Goal: Information Seeking & Learning: Learn about a topic

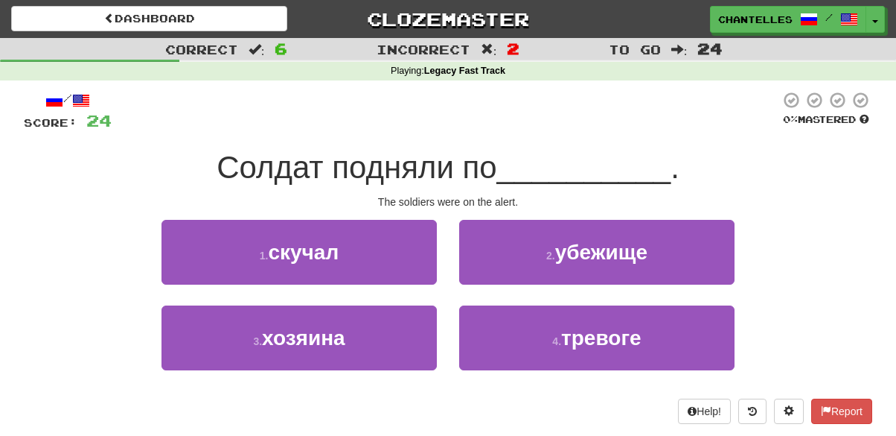
scroll to position [83, 0]
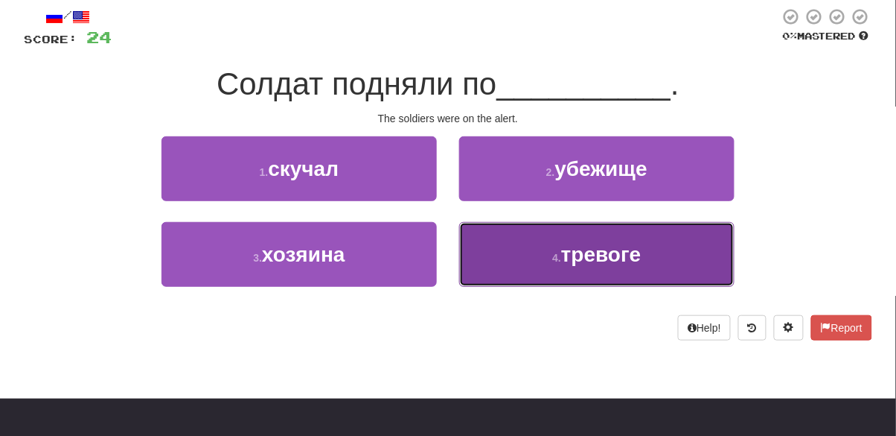
click at [506, 253] on button "4 . тревоге" at bounding box center [596, 254] width 275 height 65
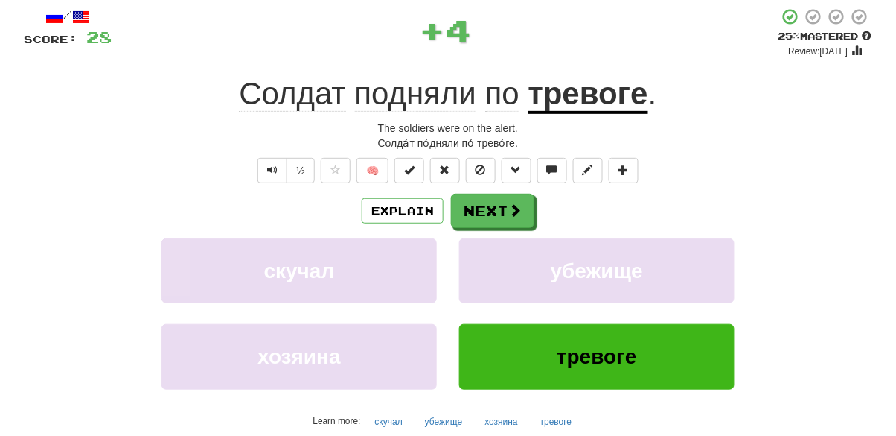
click at [591, 101] on u "тревоге" at bounding box center [589, 95] width 120 height 38
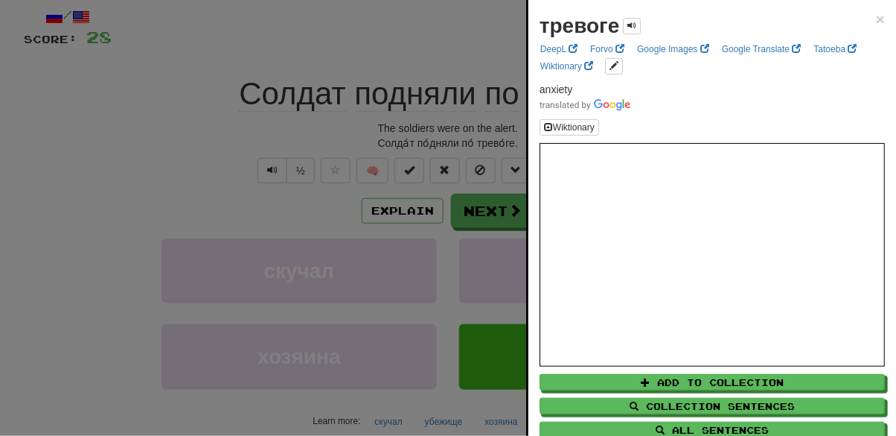
click at [124, 234] on div at bounding box center [448, 218] width 896 height 436
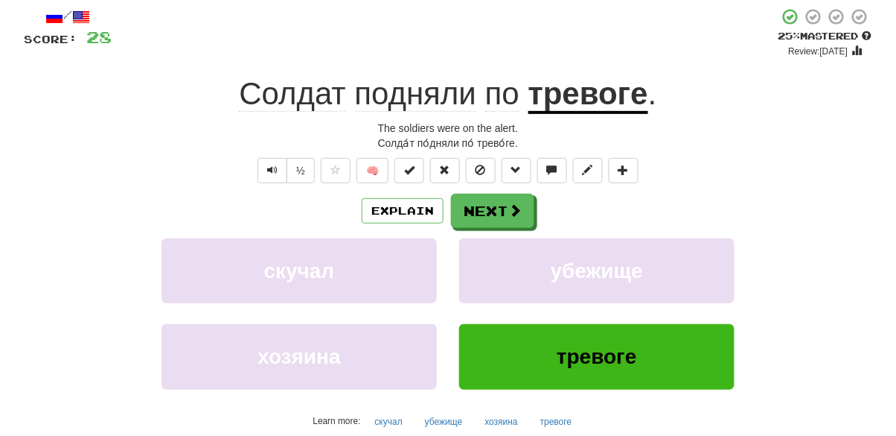
click at [412, 86] on span "подняли" at bounding box center [416, 94] width 122 height 36
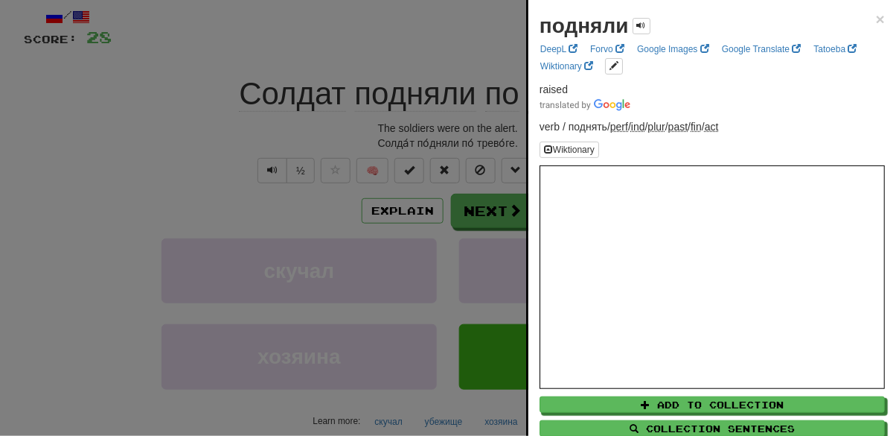
click at [133, 191] on div at bounding box center [448, 218] width 896 height 436
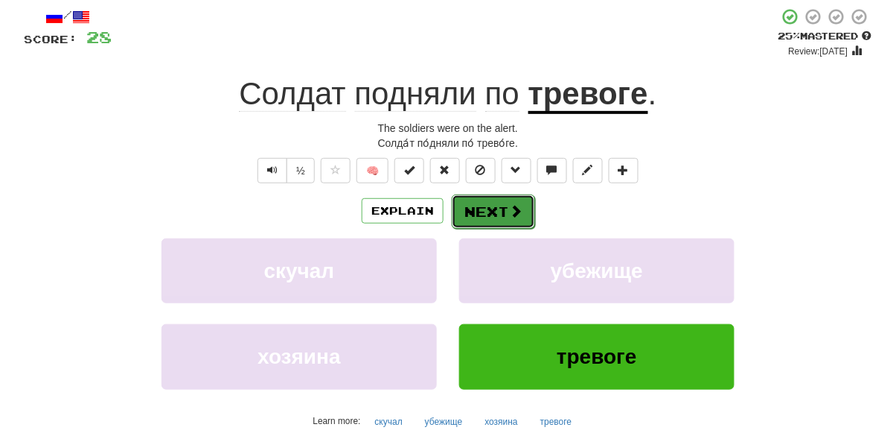
click at [508, 221] on button "Next" at bounding box center [493, 211] width 83 height 34
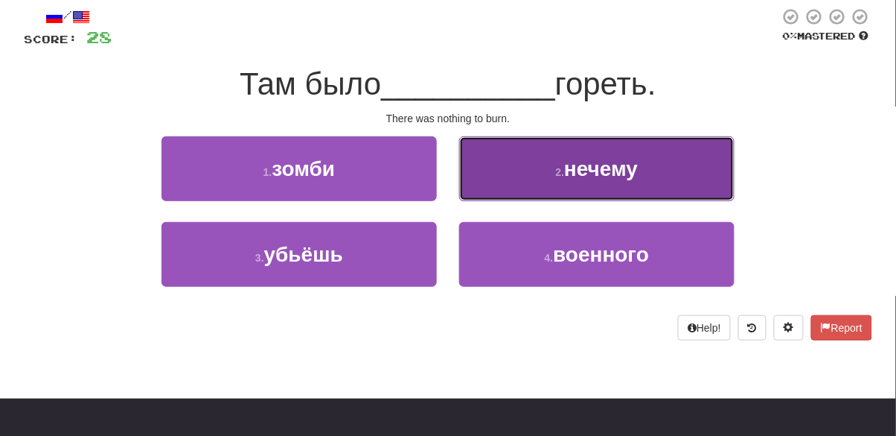
click at [512, 197] on button "2 . нечему" at bounding box center [596, 168] width 275 height 65
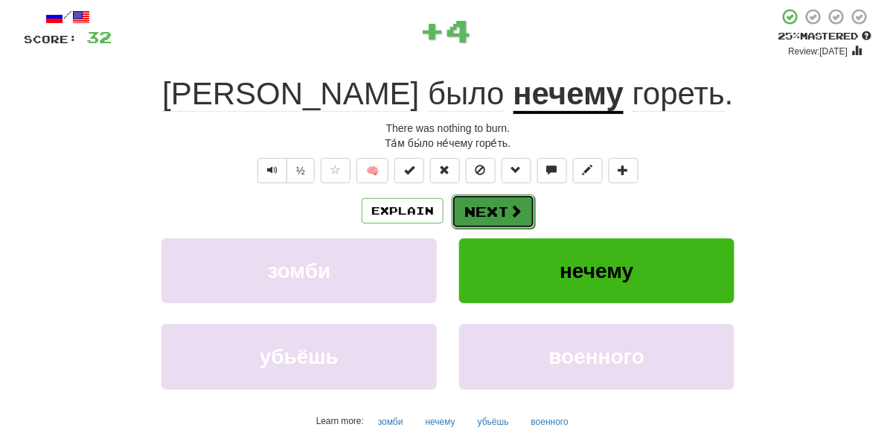
click at [501, 225] on button "Next" at bounding box center [493, 211] width 83 height 34
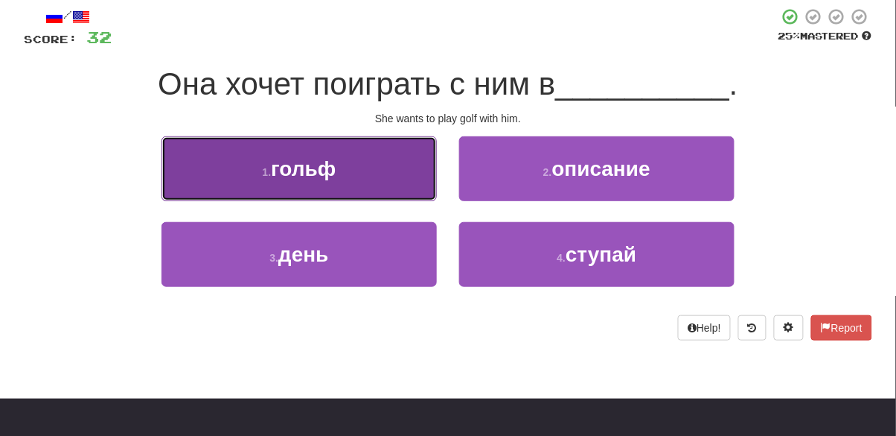
click at [197, 171] on button "1 . гольф" at bounding box center [299, 168] width 275 height 65
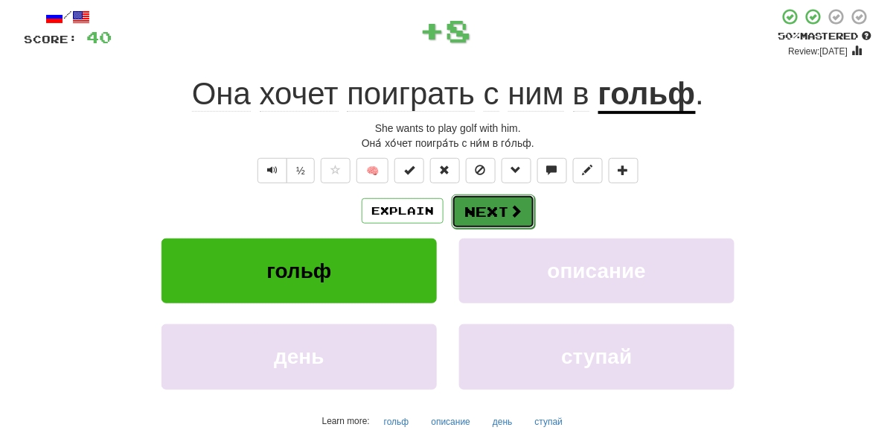
click at [506, 226] on button "Next" at bounding box center [493, 211] width 83 height 34
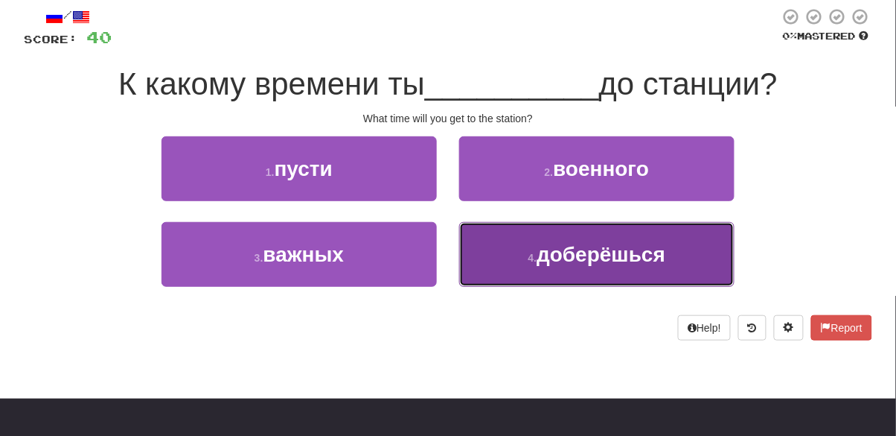
click at [526, 264] on button "4 . доберёшься" at bounding box center [596, 254] width 275 height 65
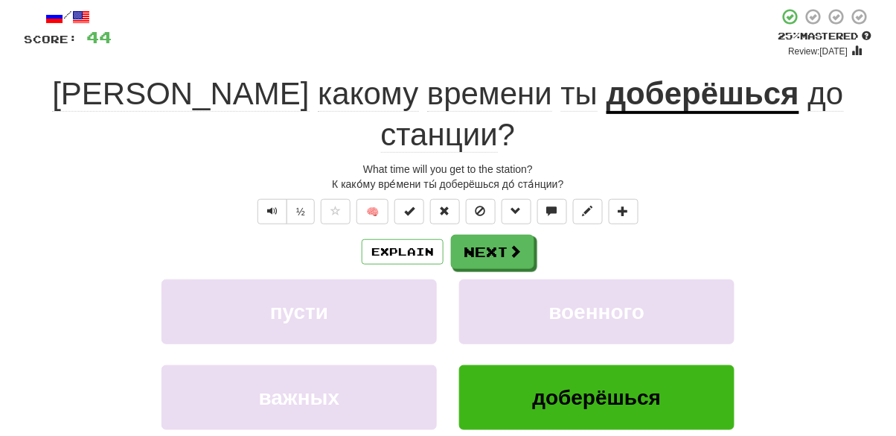
click at [607, 105] on u "доберёшься" at bounding box center [703, 95] width 193 height 38
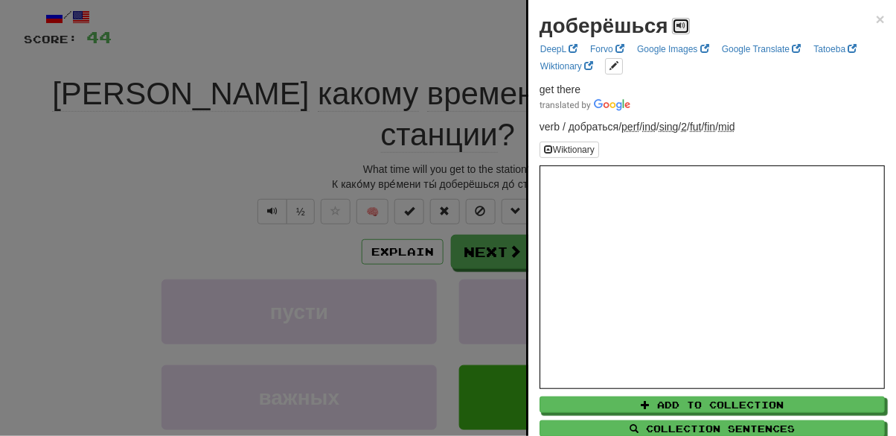
click at [678, 21] on span at bounding box center [681, 25] width 9 height 9
click at [677, 24] on span at bounding box center [681, 25] width 9 height 9
click at [681, 25] on button at bounding box center [681, 26] width 18 height 16
click at [672, 31] on button at bounding box center [681, 26] width 18 height 16
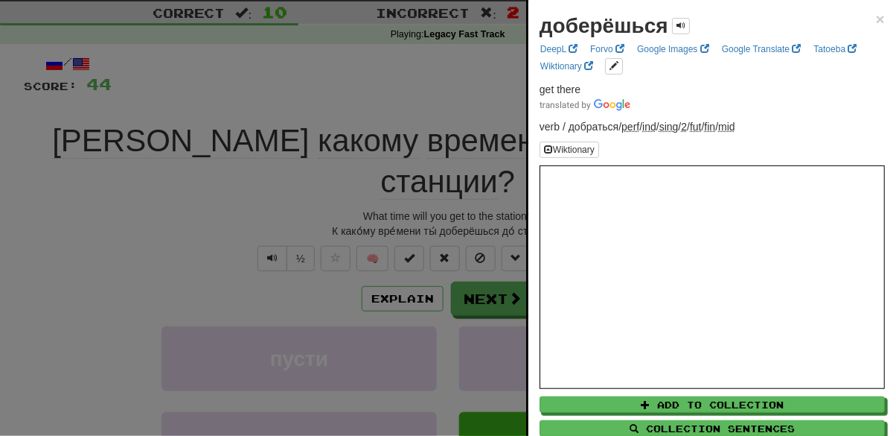
click at [197, 245] on div at bounding box center [448, 218] width 896 height 436
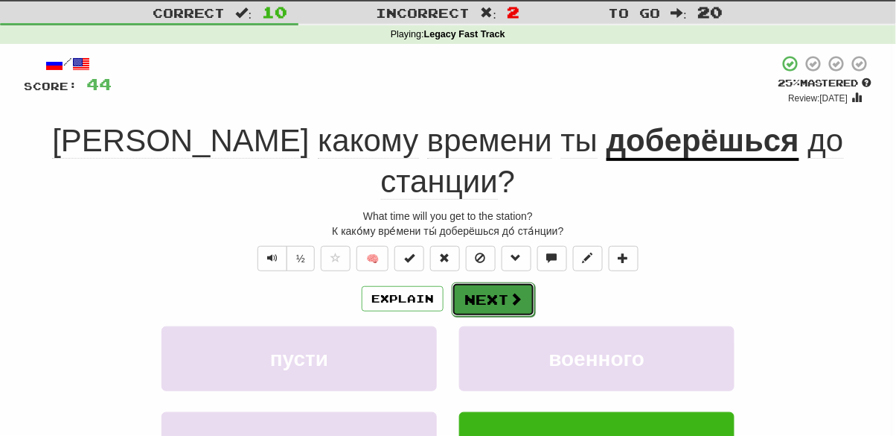
click at [497, 282] on button "Next" at bounding box center [493, 299] width 83 height 34
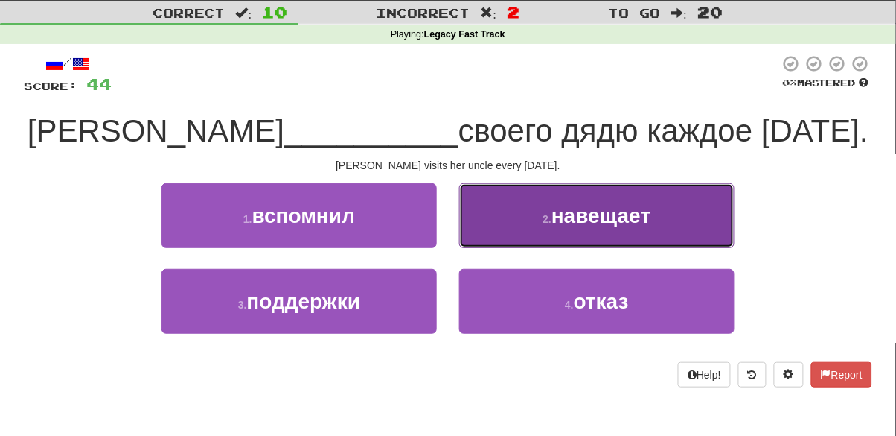
click at [498, 219] on button "2 . навещает" at bounding box center [596, 215] width 275 height 65
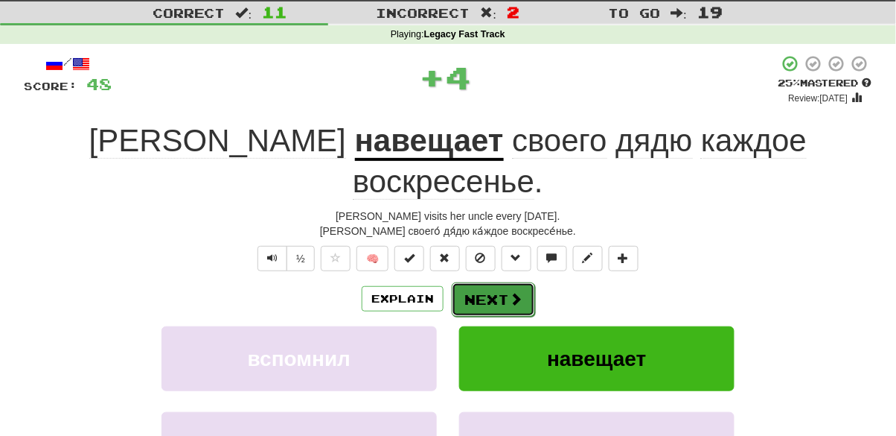
click at [482, 282] on button "Next" at bounding box center [493, 299] width 83 height 34
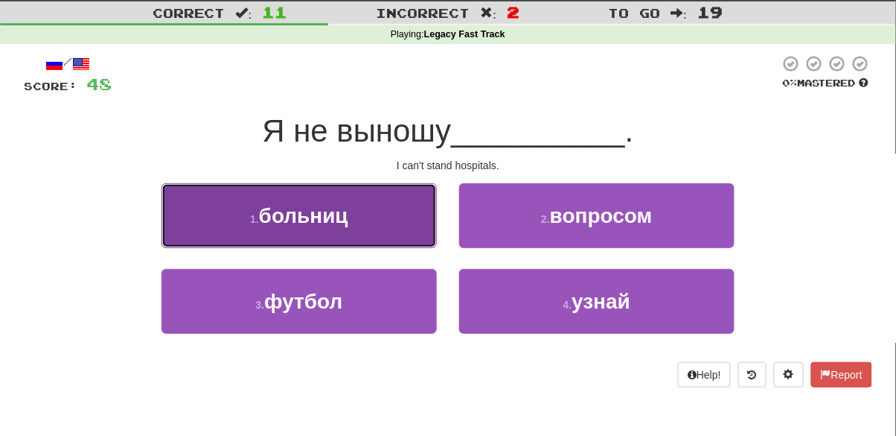
click at [223, 215] on button "1 . больниц" at bounding box center [299, 215] width 275 height 65
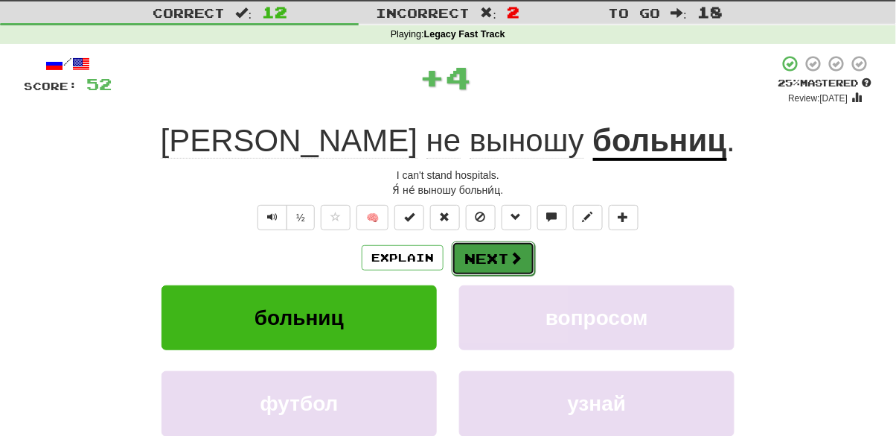
click at [506, 264] on button "Next" at bounding box center [493, 258] width 83 height 34
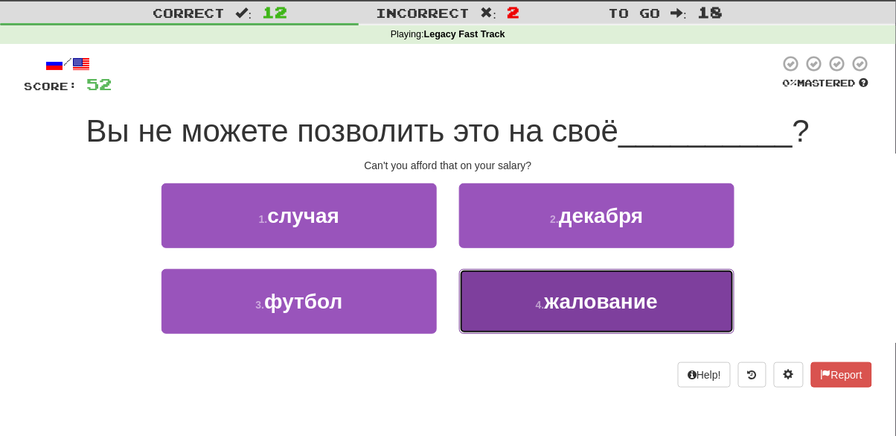
click at [493, 313] on button "4 . жалование" at bounding box center [596, 301] width 275 height 65
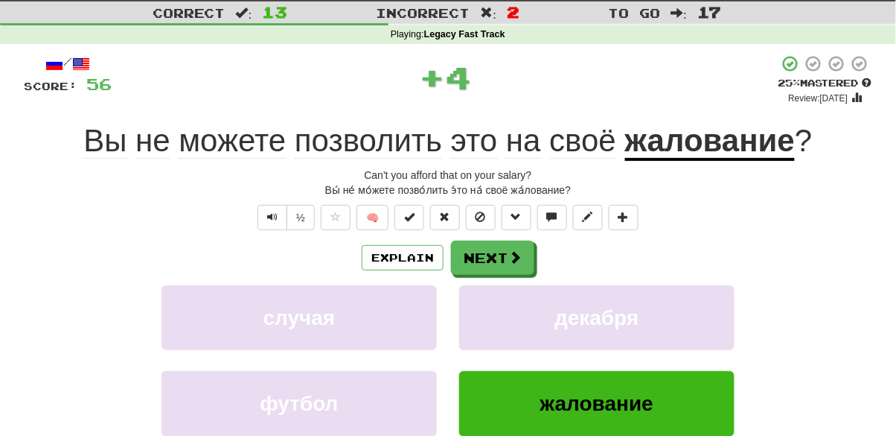
click at [678, 123] on u "жалование" at bounding box center [710, 142] width 170 height 38
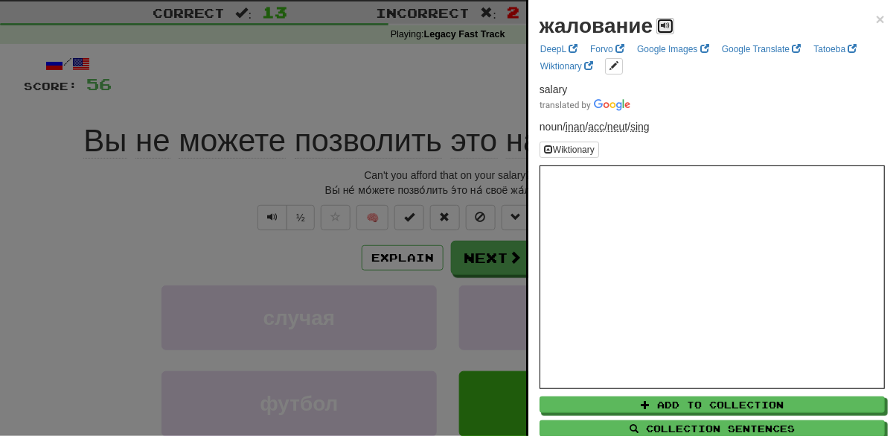
click at [661, 31] on button at bounding box center [666, 26] width 18 height 16
click at [135, 278] on div at bounding box center [448, 218] width 896 height 436
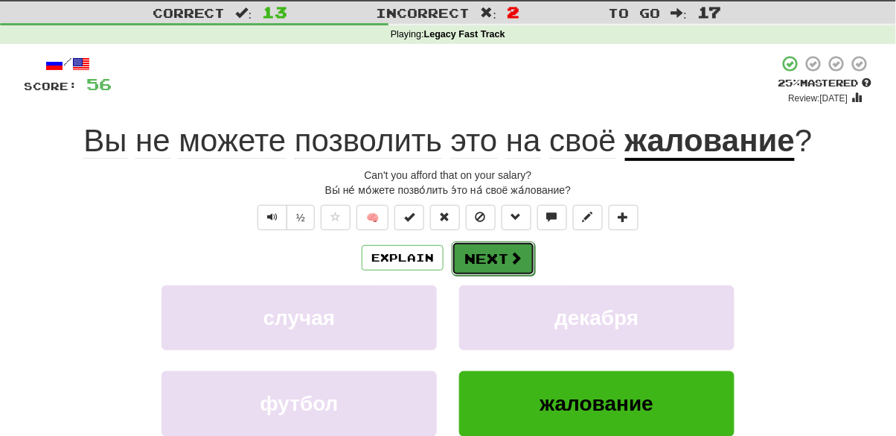
click at [476, 266] on button "Next" at bounding box center [493, 258] width 83 height 34
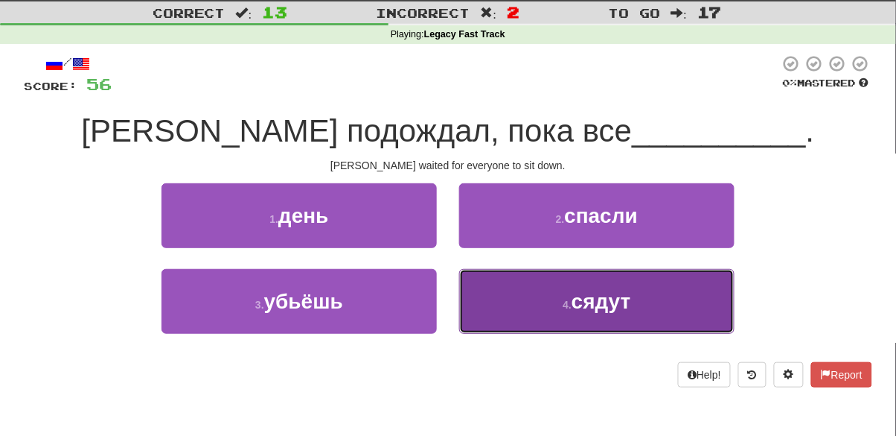
click at [503, 307] on button "4 . сядут" at bounding box center [596, 301] width 275 height 65
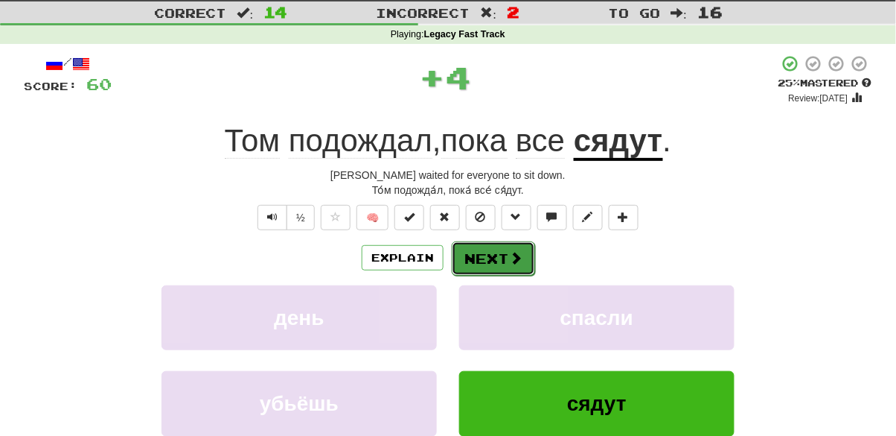
click at [480, 249] on button "Next" at bounding box center [493, 258] width 83 height 34
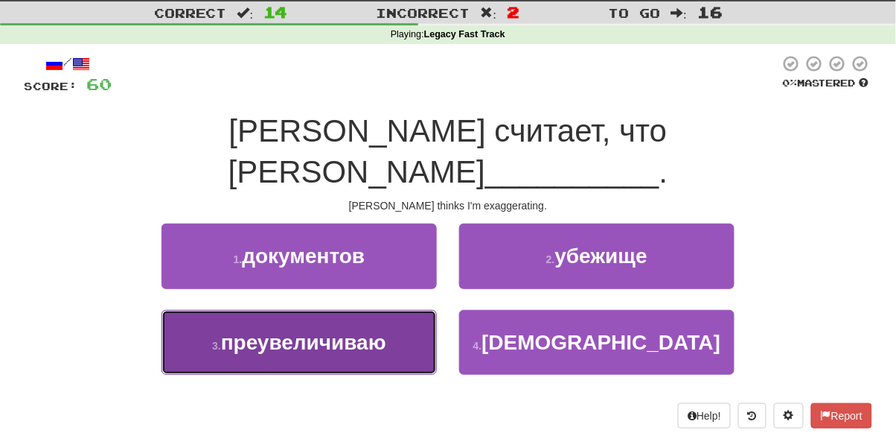
click at [178, 310] on button "3 . преувеличиваю" at bounding box center [299, 342] width 275 height 65
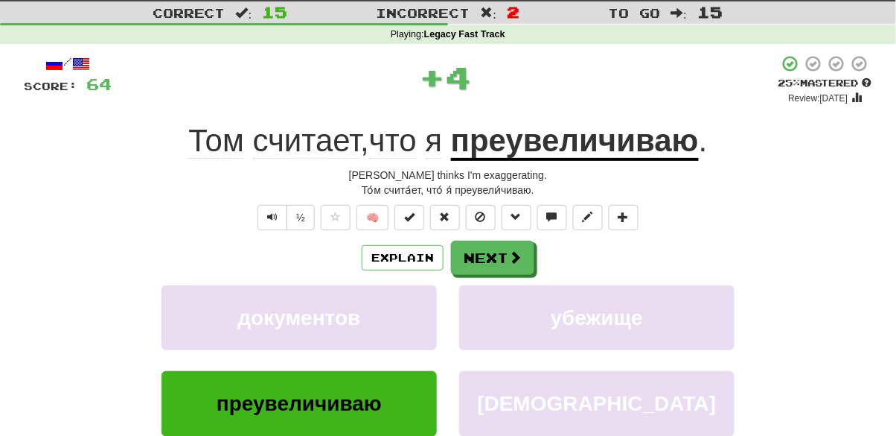
click at [521, 140] on u "преувеличиваю" at bounding box center [575, 142] width 248 height 38
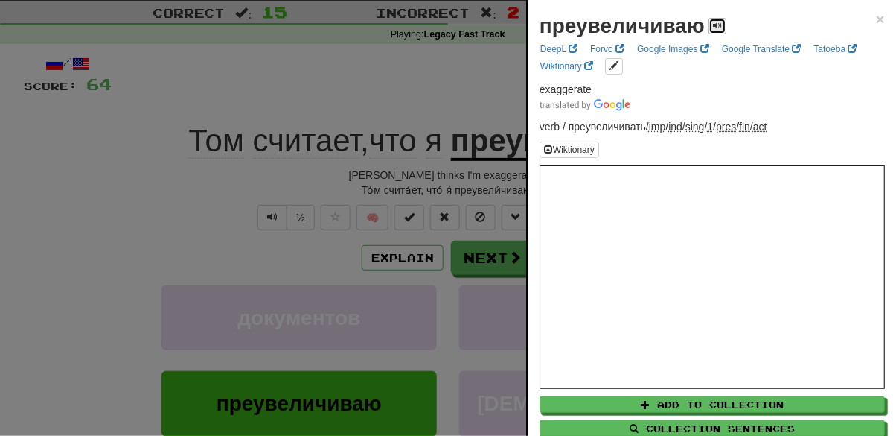
click at [713, 25] on span at bounding box center [717, 25] width 9 height 9
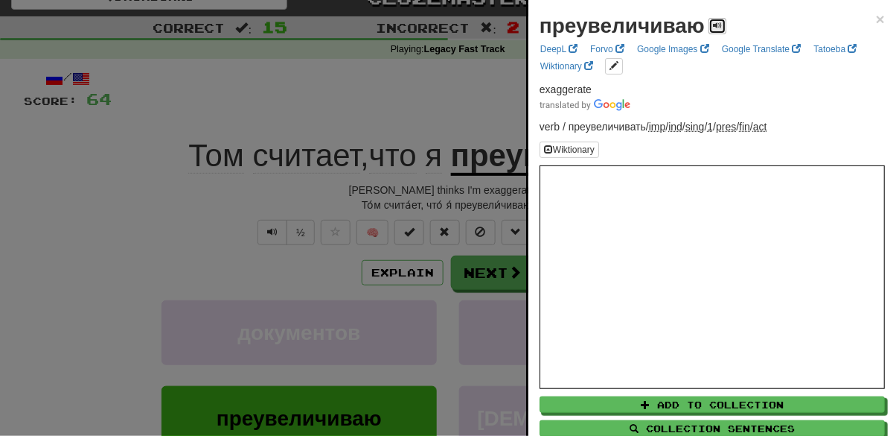
scroll to position [25, 0]
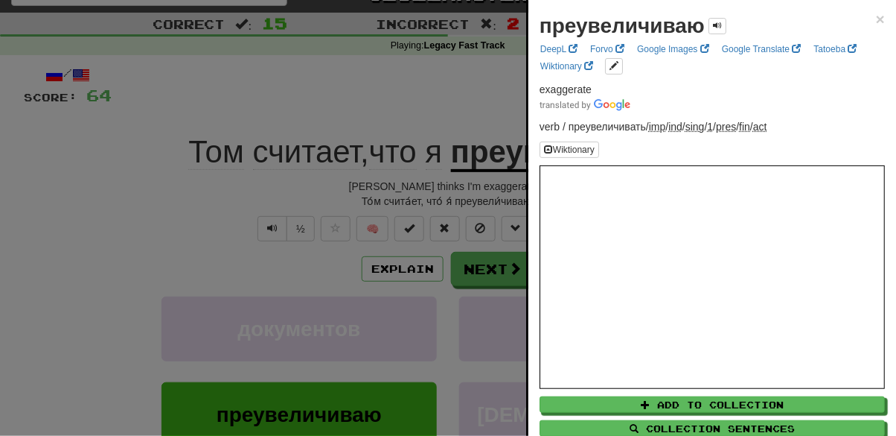
click at [489, 105] on div at bounding box center [448, 218] width 896 height 436
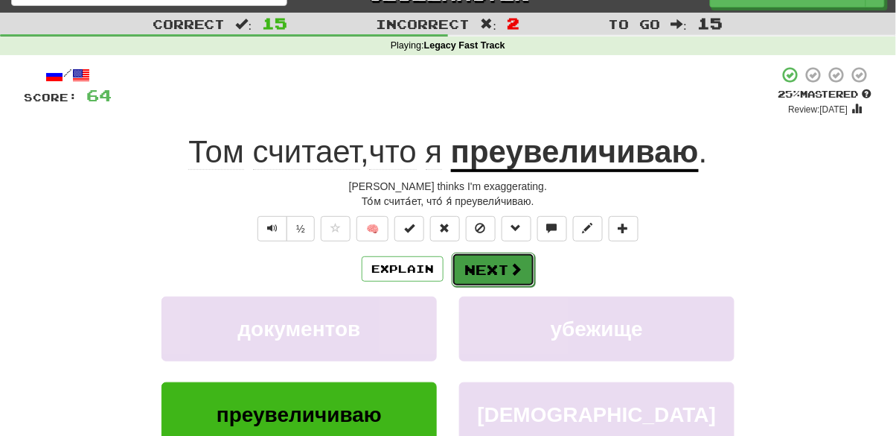
click at [489, 274] on button "Next" at bounding box center [493, 269] width 83 height 34
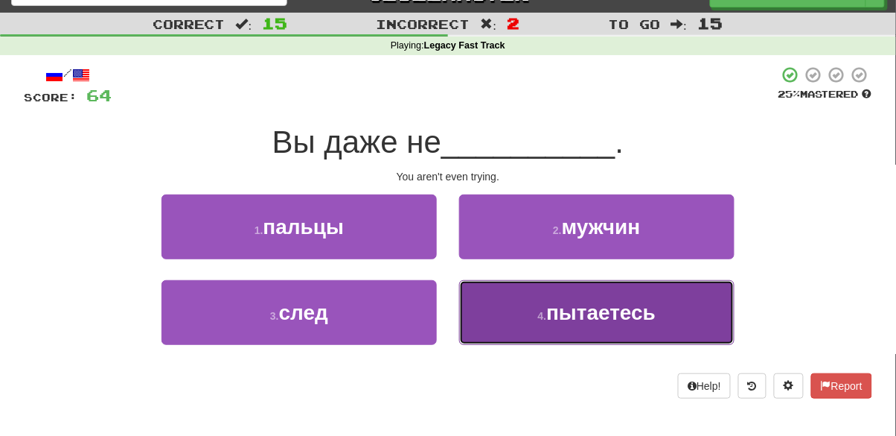
click at [490, 317] on button "4 . пытаетесь" at bounding box center [596, 312] width 275 height 65
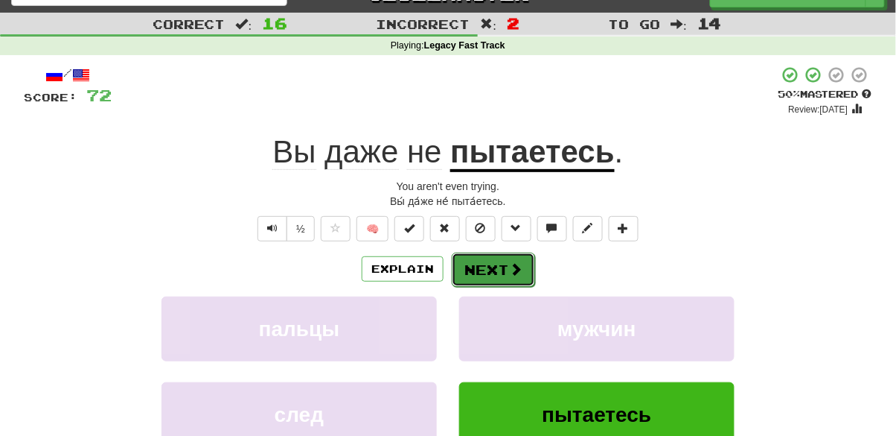
click at [498, 270] on button "Next" at bounding box center [493, 269] width 83 height 34
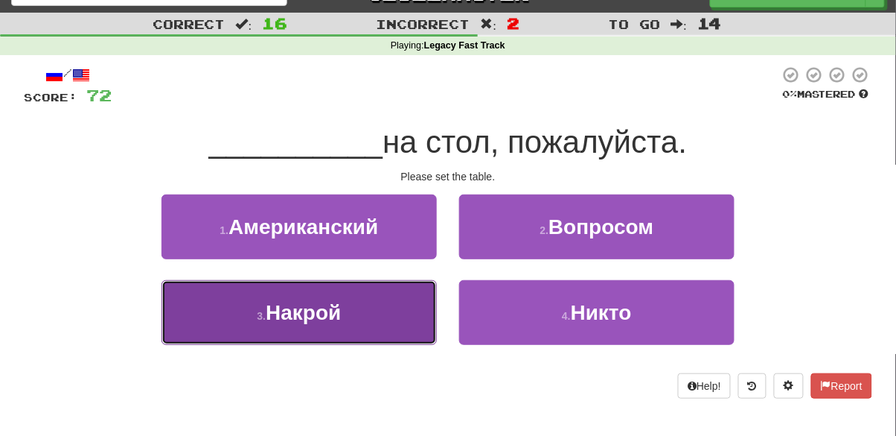
click at [249, 330] on button "3 . Накрой" at bounding box center [299, 312] width 275 height 65
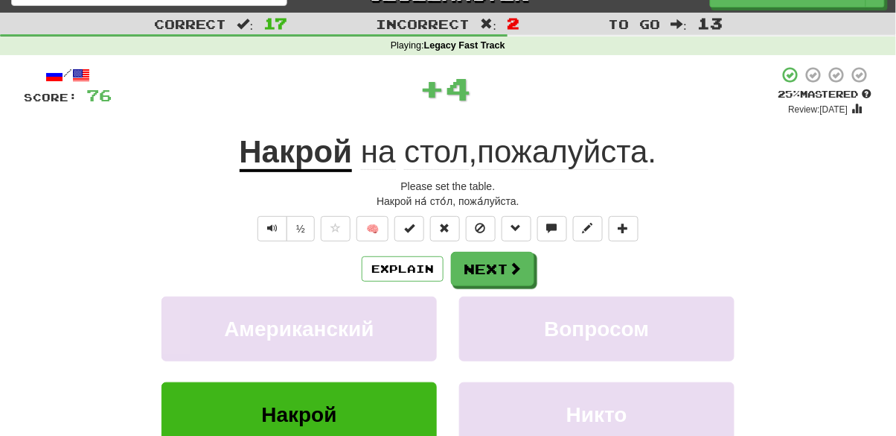
click at [317, 162] on u "Накрой" at bounding box center [296, 153] width 113 height 38
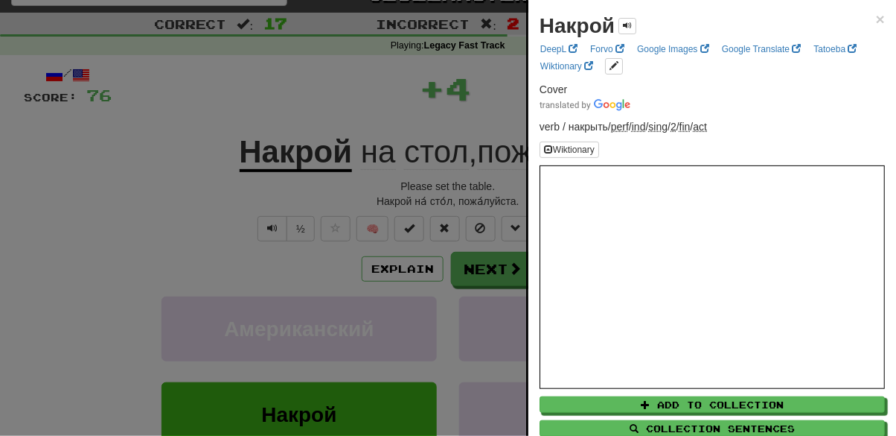
click at [183, 176] on div at bounding box center [448, 218] width 896 height 436
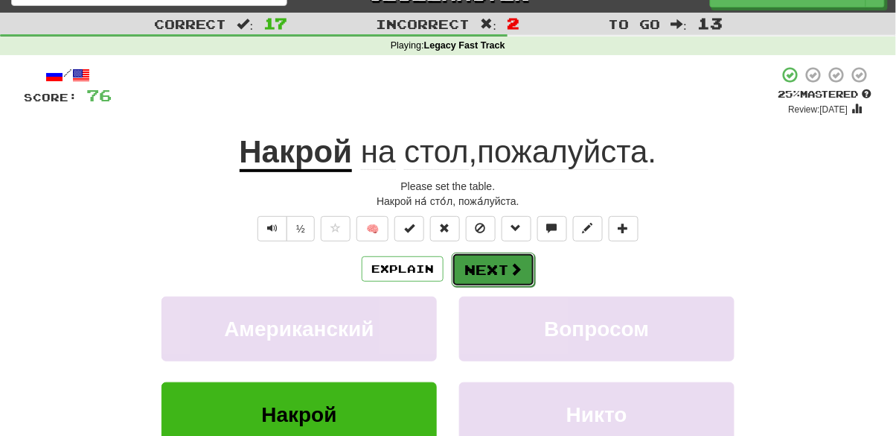
click at [501, 265] on button "Next" at bounding box center [493, 269] width 83 height 34
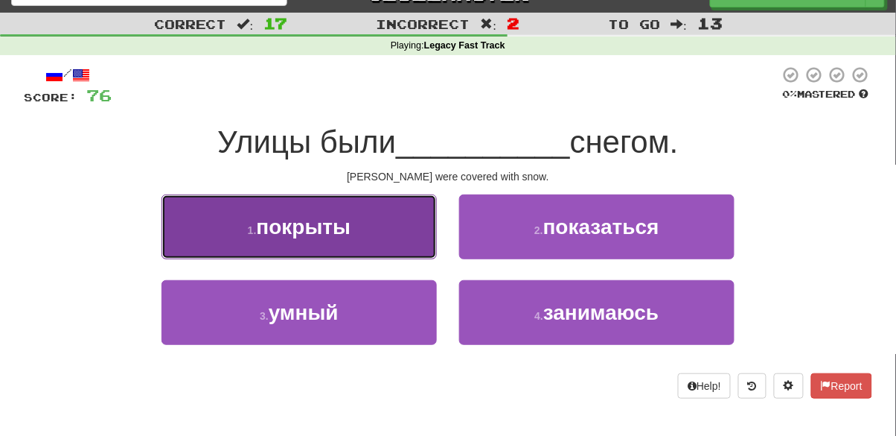
click at [399, 246] on button "1 . покрыты" at bounding box center [299, 226] width 275 height 65
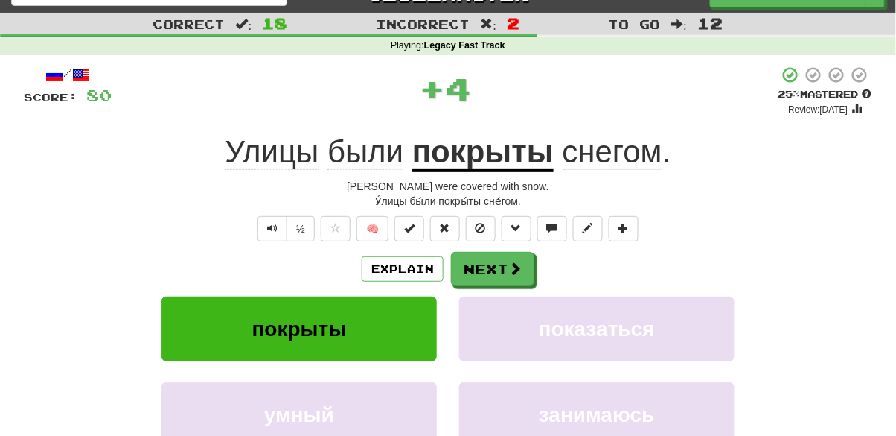
click at [472, 143] on u "покрыты" at bounding box center [482, 153] width 141 height 38
